Goal: Task Accomplishment & Management: Use online tool/utility

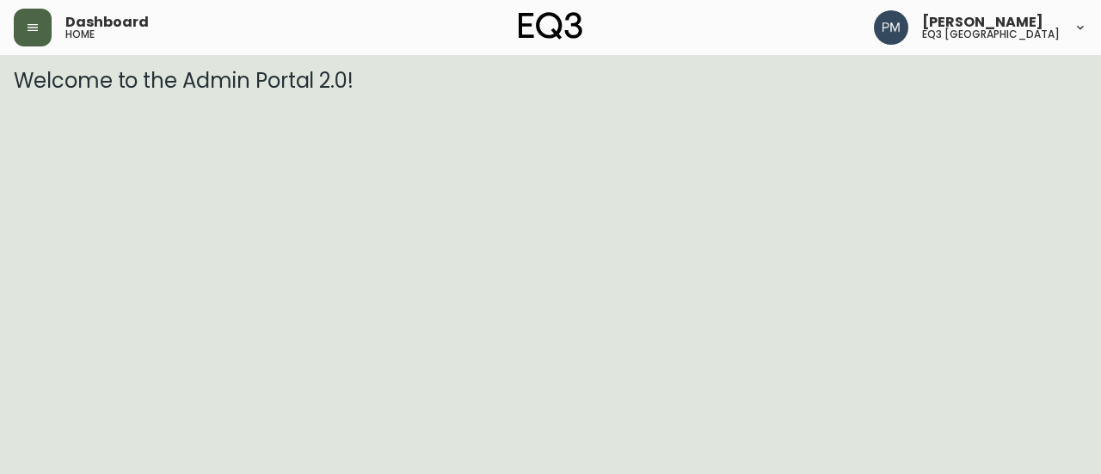
click at [28, 25] on icon "button" at bounding box center [33, 28] width 14 height 14
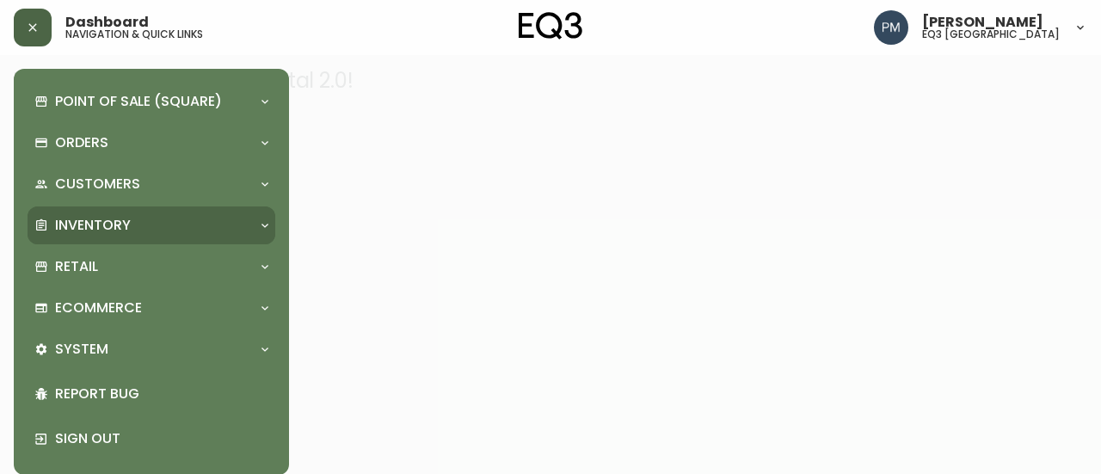
click at [173, 211] on div "Inventory" at bounding box center [152, 225] width 248 height 38
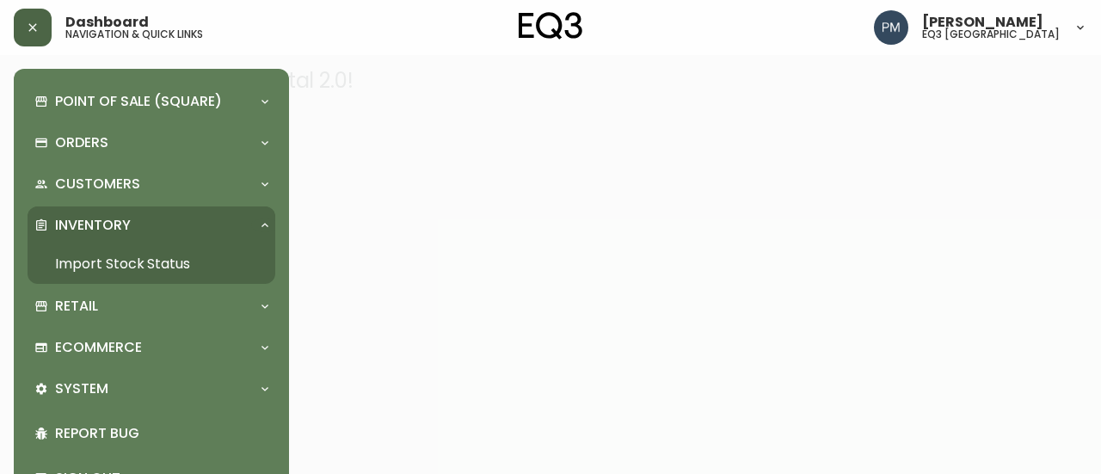
click at [152, 261] on link "Import Stock Status" at bounding box center [152, 264] width 248 height 40
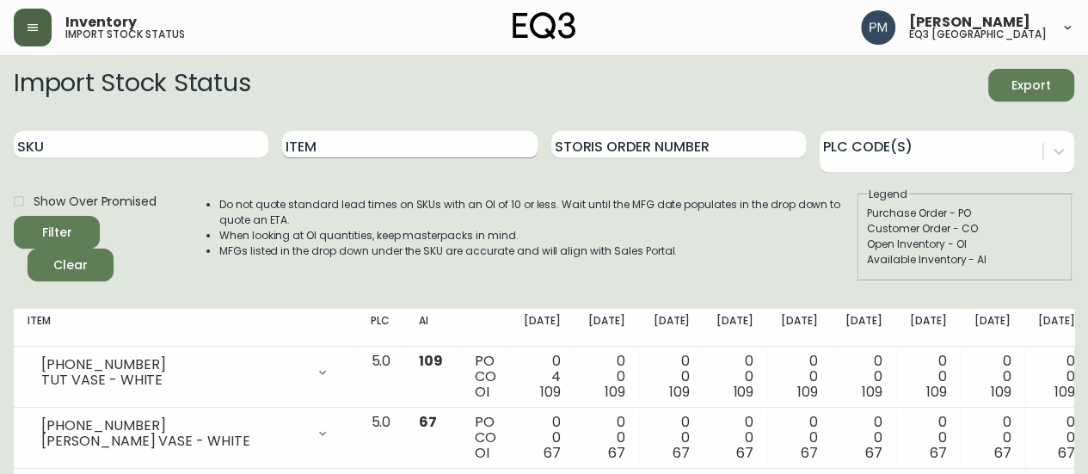
click at [339, 138] on input "Item" at bounding box center [409, 145] width 254 height 28
type input "organic"
click at [14, 216] on button "Filter" at bounding box center [57, 232] width 86 height 33
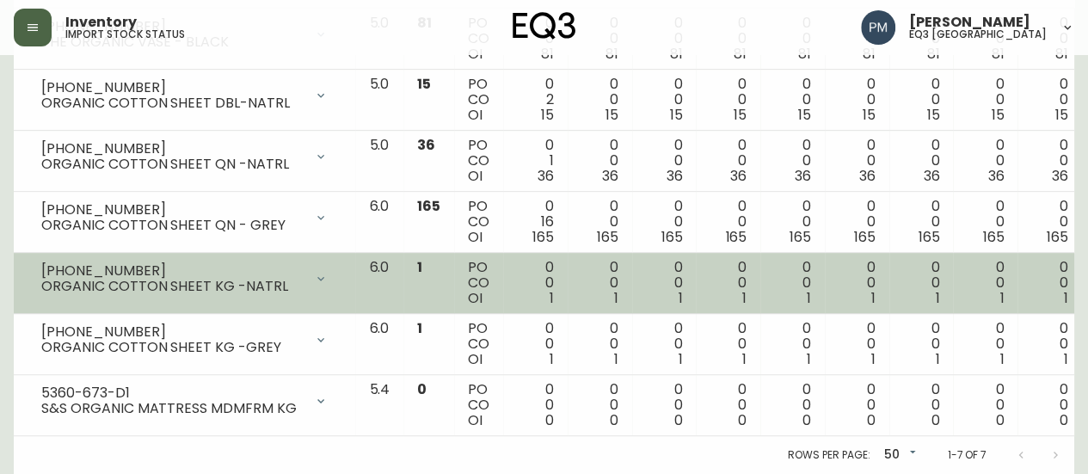
scroll to position [349, 0]
